Goal: Task Accomplishment & Management: Manage account settings

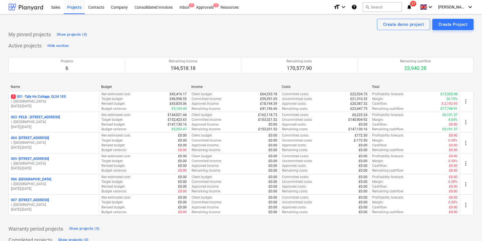
click at [38, 10] on div at bounding box center [25, 7] width 35 height 14
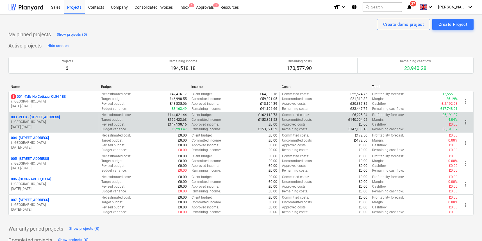
click at [38, 118] on p "003 - PELB - [GEOGRAPHIC_DATA], [GEOGRAPHIC_DATA], GL2 7NE" at bounding box center [35, 117] width 49 height 5
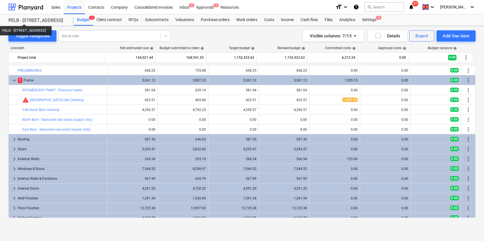
click at [39, 19] on div "PELB - [STREET_ADDRESS]" at bounding box center [37, 21] width 58 height 6
click at [21, 9] on div at bounding box center [25, 7] width 35 height 14
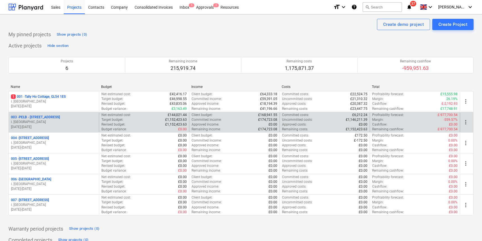
click at [60, 116] on p "003 - PELB - [GEOGRAPHIC_DATA], [GEOGRAPHIC_DATA], GL2 7NE" at bounding box center [35, 117] width 49 height 5
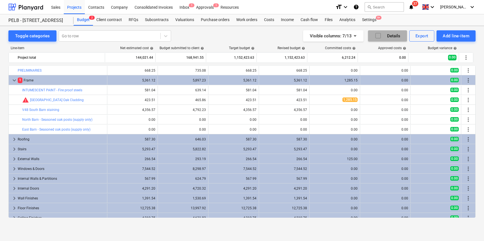
click at [379, 38] on icon "button" at bounding box center [377, 35] width 7 height 7
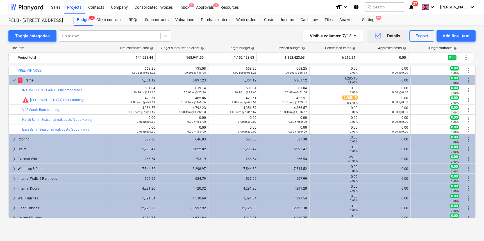
click at [379, 36] on icon "button" at bounding box center [377, 35] width 7 height 7
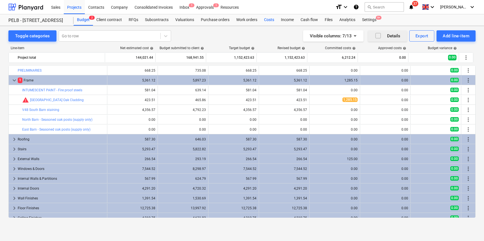
click at [266, 20] on div "Costs" at bounding box center [268, 19] width 17 height 11
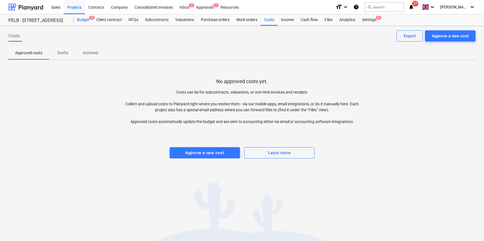
click at [83, 22] on div "Budget 2" at bounding box center [83, 19] width 19 height 11
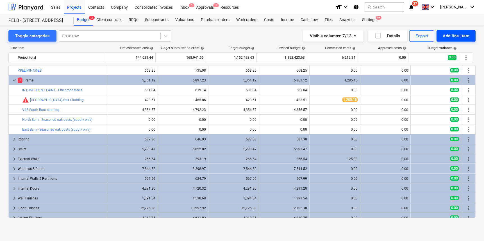
click at [453, 34] on div "Add line-item" at bounding box center [455, 35] width 27 height 7
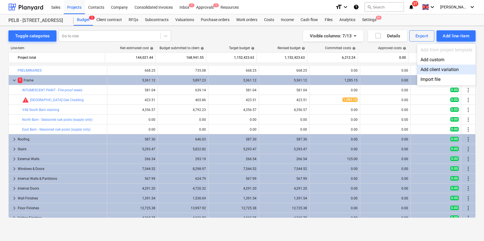
click at [451, 71] on div "Add client variation" at bounding box center [446, 70] width 58 height 10
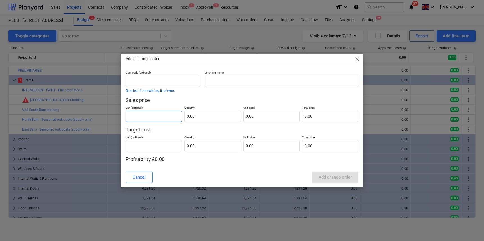
click at [165, 116] on input "text" at bounding box center [153, 116] width 56 height 11
type input "1"
click at [228, 116] on input "text" at bounding box center [212, 116] width 56 height 11
type input "1.00"
click at [266, 115] on input "text" at bounding box center [271, 116] width 56 height 11
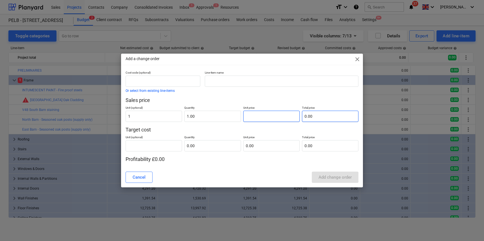
type input "1"
type input "1.00"
click at [312, 116] on input "1" at bounding box center [330, 116] width 56 height 11
type input "11"
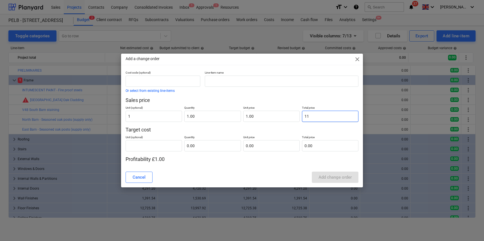
type input "11.00"
click at [143, 117] on input "1" at bounding box center [153, 116] width 56 height 11
type input "2"
click at [252, 118] on input "11" at bounding box center [271, 116] width 56 height 11
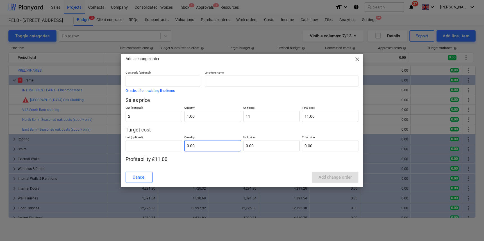
type input "11.00"
drag, startPoint x: 219, startPoint y: 142, endPoint x: 207, endPoint y: 151, distance: 14.8
click at [218, 143] on input "text" at bounding box center [212, 145] width 56 height 11
type input "2.00"
click at [186, 163] on div "Cost code (optional) Or select from existing line-items Line-item name Sales pr…" at bounding box center [242, 119] width 242 height 97
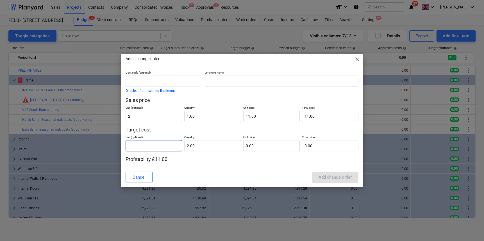
click at [155, 145] on input "text" at bounding box center [153, 145] width 56 height 11
type input "1"
click at [273, 145] on input "text" at bounding box center [271, 145] width 56 height 11
type input "2"
type input "4.00"
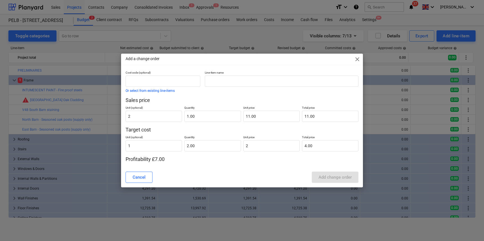
type input "2.00"
click at [255, 157] on p "Profitability £7.00" at bounding box center [241, 159] width 233 height 7
click at [224, 79] on input "text" at bounding box center [282, 81] width 154 height 11
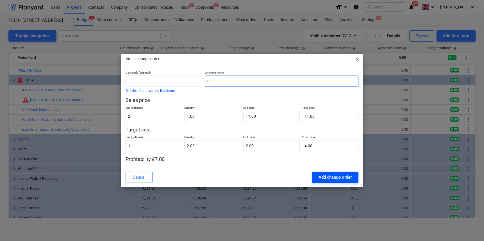
type input "r"
click at [326, 175] on div "Add change order" at bounding box center [334, 176] width 33 height 7
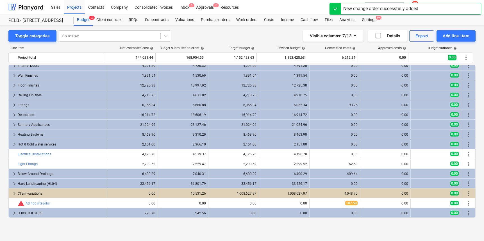
scroll to position [123, 0]
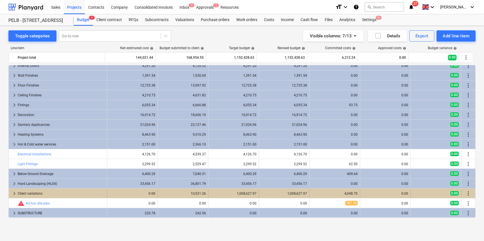
click at [32, 191] on div "Client variations" at bounding box center [61, 193] width 87 height 9
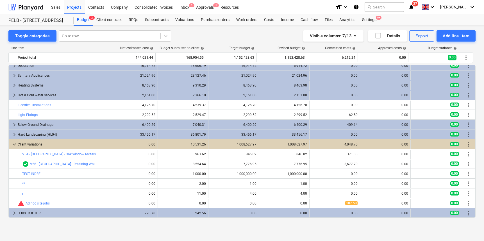
scroll to position [172, 0]
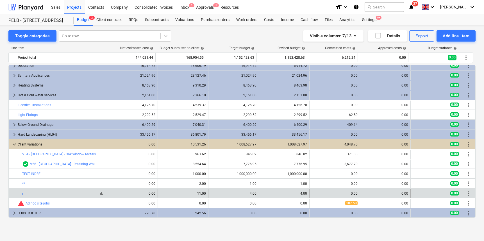
click at [27, 195] on div "bar_chart r" at bounding box center [63, 193] width 83 height 4
click at [468, 195] on span "more_vert" at bounding box center [468, 193] width 7 height 7
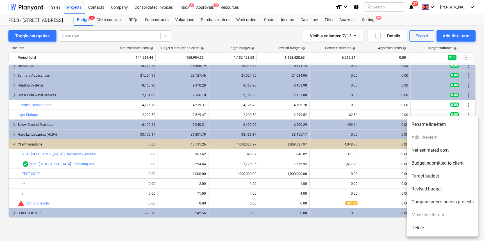
click at [429, 138] on ul "Rename line-item Add line-item Net estimated cost Budget submitted to client Ta…" at bounding box center [442, 176] width 71 height 121
click at [430, 136] on ul "Rename line-item Add line-item Net estimated cost Budget submitted to client Ta…" at bounding box center [442, 176] width 71 height 121
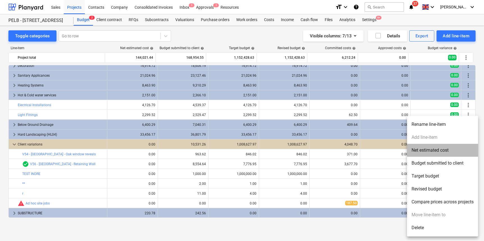
click at [432, 150] on li "Net estimated cost" at bounding box center [442, 150] width 71 height 13
type textarea "x"
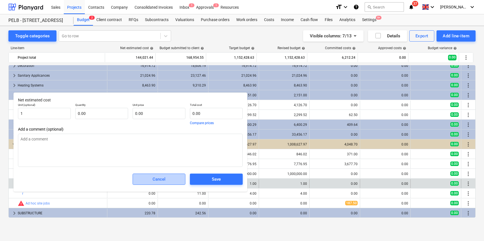
click at [168, 182] on span "Cancel" at bounding box center [158, 178] width 39 height 7
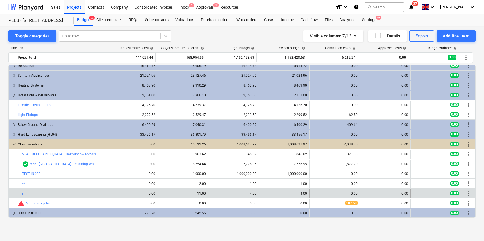
click at [466, 193] on span "more_vert" at bounding box center [468, 193] width 7 height 7
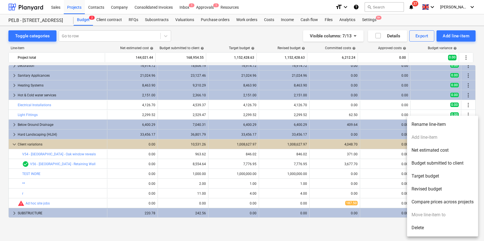
click at [433, 124] on li "Rename line-item" at bounding box center [442, 124] width 71 height 13
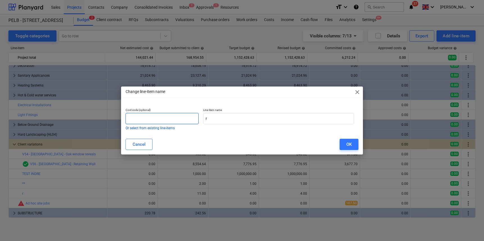
click at [150, 120] on input "text" at bounding box center [161, 118] width 73 height 11
click at [357, 90] on span "close" at bounding box center [357, 92] width 7 height 7
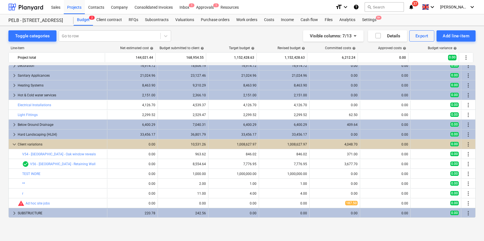
scroll to position [0, 0]
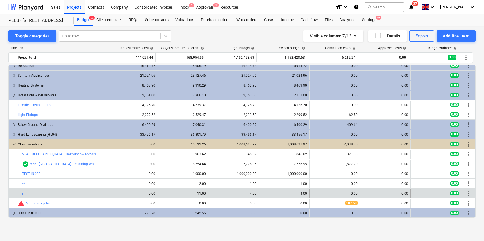
click at [466, 194] on span "more_vert" at bounding box center [468, 193] width 7 height 7
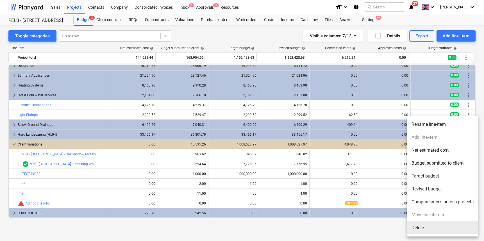
click at [415, 229] on li "Delete" at bounding box center [442, 227] width 71 height 13
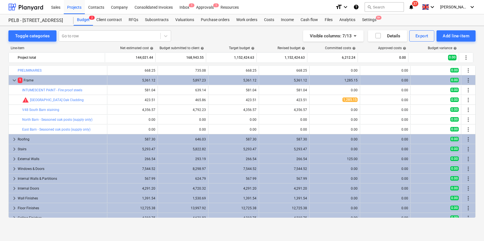
scroll to position [162, 0]
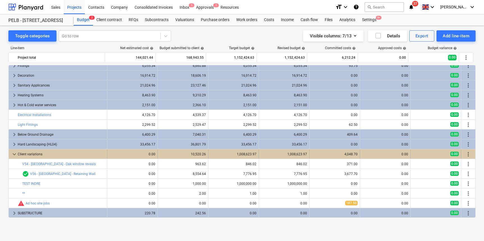
click at [30, 152] on div "Client variations" at bounding box center [61, 154] width 87 height 9
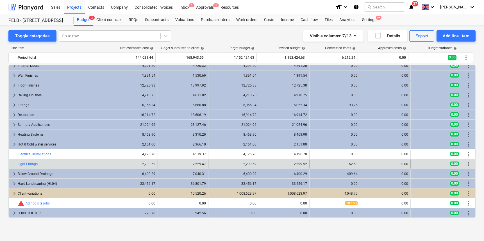
scroll to position [123, 0]
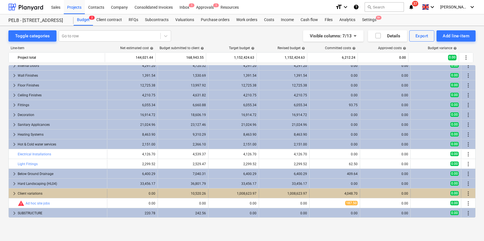
click at [25, 192] on div "Client variations" at bounding box center [61, 193] width 87 height 9
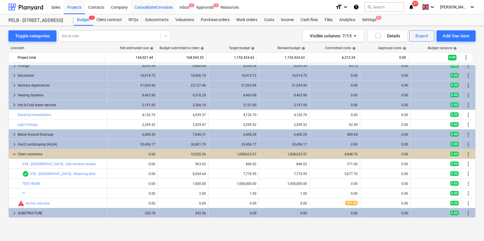
scroll to position [162, 0]
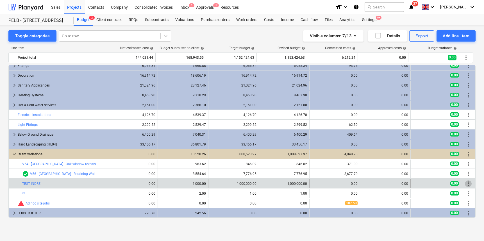
click at [465, 185] on span "more_vert" at bounding box center [468, 183] width 7 height 7
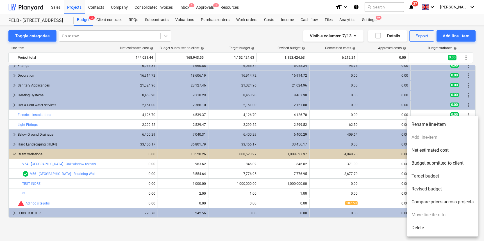
click at [433, 140] on ul "Rename line-item Add line-item Net estimated cost Budget submitted to client Ta…" at bounding box center [442, 176] width 71 height 121
click at [432, 138] on ul "Rename line-item Add line-item Net estimated cost Budget submitted to client Ta…" at bounding box center [442, 176] width 71 height 121
click at [206, 193] on div at bounding box center [242, 120] width 484 height 241
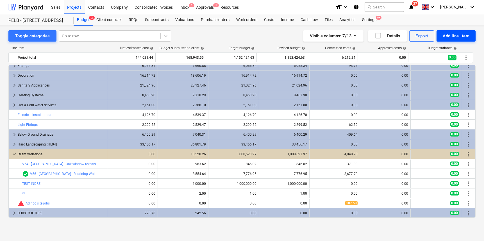
click at [460, 35] on div "Add line-item" at bounding box center [455, 35] width 27 height 7
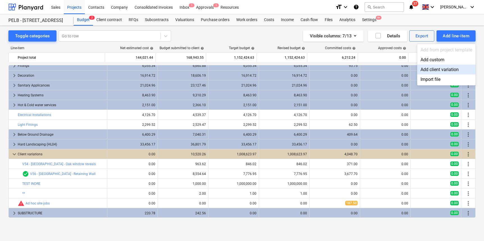
click at [213, 36] on div at bounding box center [242, 120] width 484 height 241
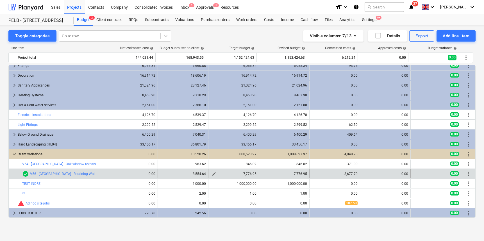
click at [212, 173] on span "edit" at bounding box center [214, 173] width 4 height 4
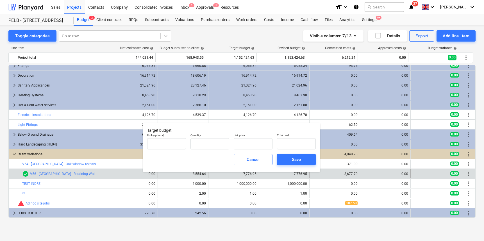
type input "1.00"
type input "7,776.95"
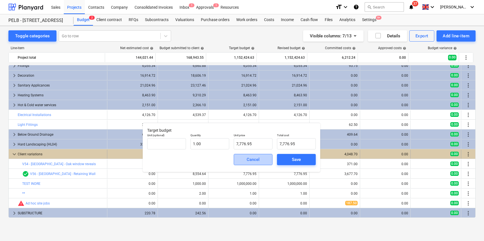
click at [251, 158] on div "Cancel" at bounding box center [252, 159] width 13 height 7
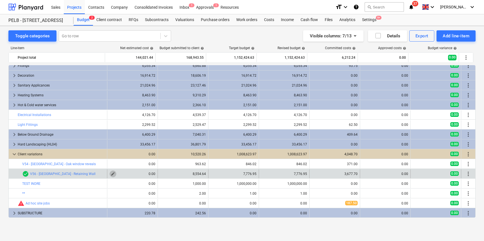
click at [109, 174] on button "edit" at bounding box center [112, 173] width 7 height 7
type textarea "x"
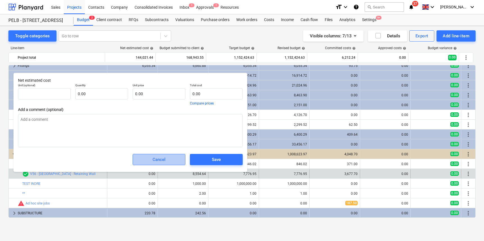
click at [173, 160] on span "Cancel" at bounding box center [158, 159] width 39 height 7
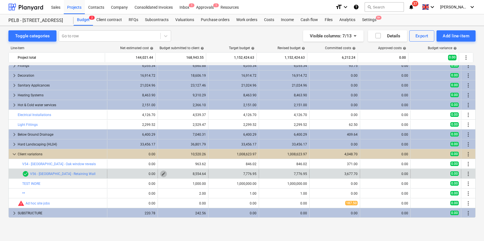
click at [161, 173] on span "edit" at bounding box center [163, 173] width 4 height 4
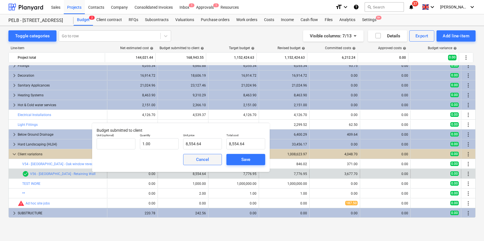
click at [197, 159] on div "Cancel" at bounding box center [202, 159] width 13 height 7
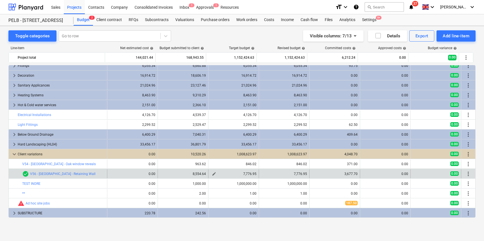
click at [212, 173] on span "edit" at bounding box center [214, 173] width 4 height 4
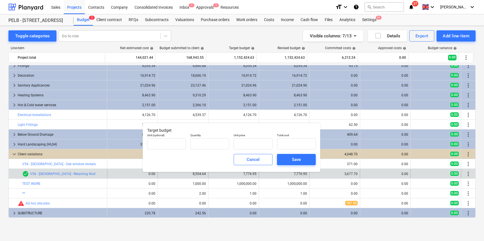
type input "1.00"
type input "7,776.95"
click at [260, 161] on span "Cancel" at bounding box center [253, 159] width 25 height 7
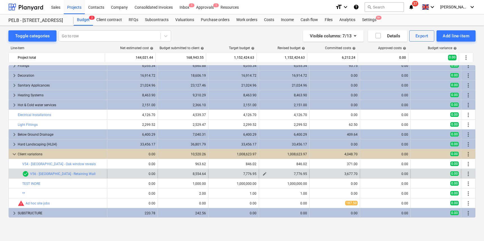
click at [262, 173] on span "edit" at bounding box center [264, 173] width 4 height 4
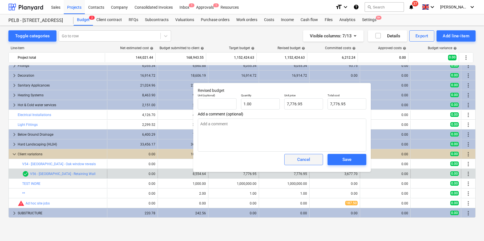
click at [301, 157] on div "Cancel" at bounding box center [303, 159] width 13 height 7
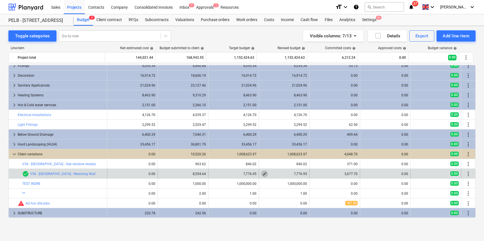
click at [262, 173] on span "edit" at bounding box center [264, 173] width 4 height 4
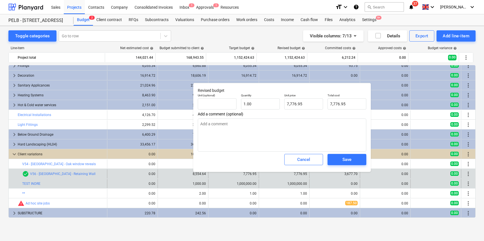
click at [225, 185] on div "edit 1,000,000.00" at bounding box center [234, 183] width 46 height 9
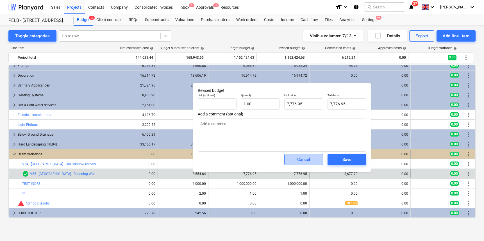
drag, startPoint x: 298, startPoint y: 157, endPoint x: 294, endPoint y: 157, distance: 4.0
click at [298, 157] on div "Cancel" at bounding box center [303, 159] width 13 height 7
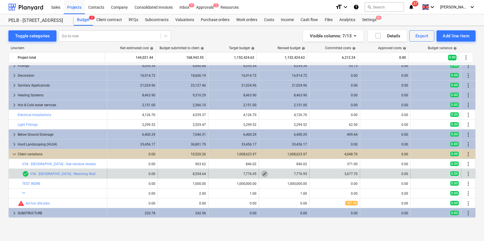
click at [262, 173] on span "edit" at bounding box center [264, 173] width 4 height 4
type textarea "x"
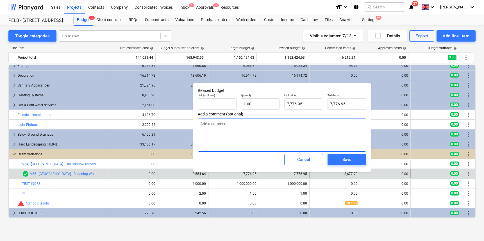
click at [231, 128] on textarea at bounding box center [282, 134] width 168 height 33
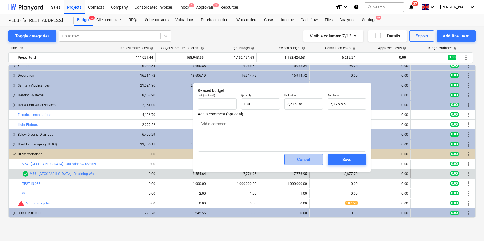
click at [306, 161] on div "Cancel" at bounding box center [303, 159] width 13 height 7
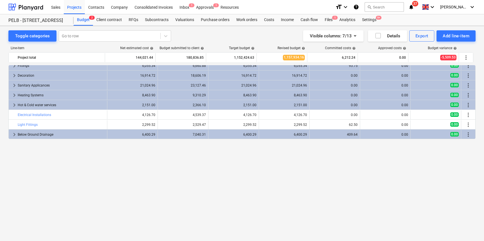
scroll to position [65, 0]
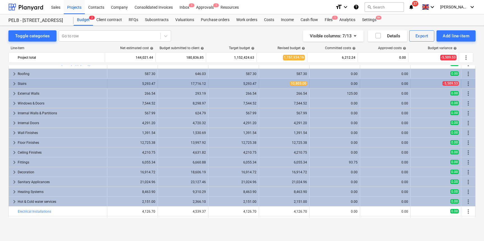
click at [26, 84] on div "Stairs" at bounding box center [61, 83] width 87 height 9
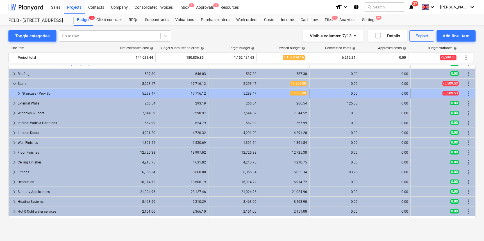
click at [31, 95] on div "Staircase - Prov Sum" at bounding box center [63, 93] width 83 height 9
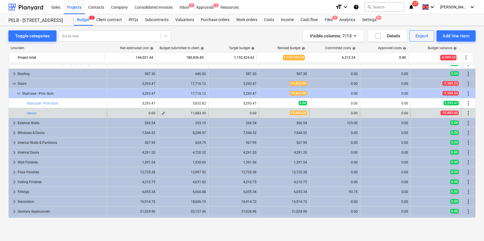
drag, startPoint x: 191, startPoint y: 115, endPoint x: 188, endPoint y: 115, distance: 3.7
click at [191, 115] on div "edit 11,883.30" at bounding box center [183, 113] width 46 height 9
click at [161, 114] on span "edit" at bounding box center [163, 113] width 4 height 4
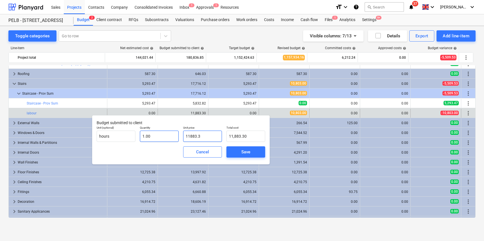
drag, startPoint x: 177, startPoint y: 137, endPoint x: 173, endPoint y: 135, distance: 4.5
click at [175, 136] on div "Unit (optional) hours Quantity 1.00 Unit price 11883.3 Total cost 11,883.30" at bounding box center [180, 133] width 173 height 20
type input "1"
type input "1.00"
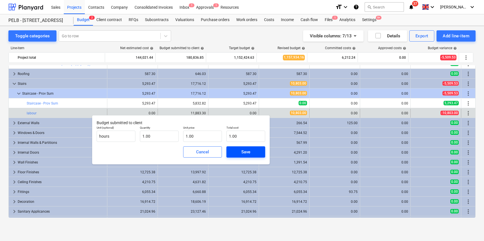
click at [241, 151] on div "Save" at bounding box center [245, 151] width 9 height 7
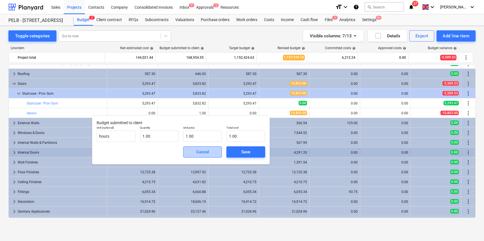
click at [204, 152] on div "Cancel" at bounding box center [202, 151] width 13 height 7
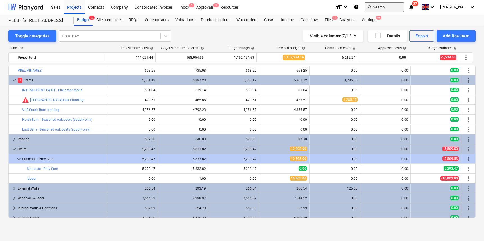
scroll to position [65, 0]
